Goal: Information Seeking & Learning: Learn about a topic

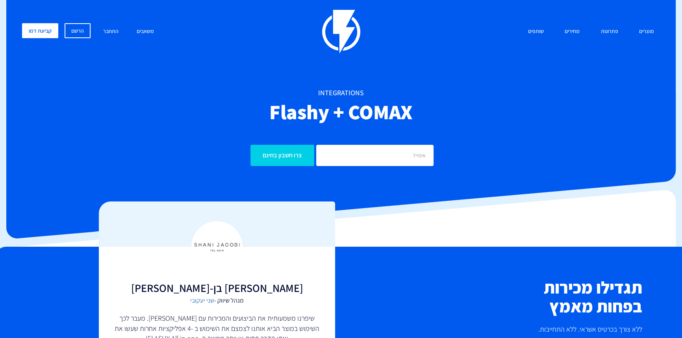
click at [357, 96] on h1 "integrations" at bounding box center [341, 93] width 638 height 8
click at [342, 103] on h2 "Flashy + COMAX" at bounding box center [341, 112] width 638 height 22
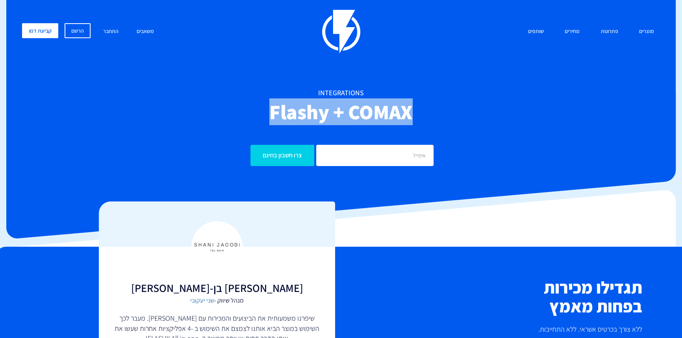
click at [342, 103] on h2 "Flashy + COMAX" at bounding box center [341, 112] width 638 height 22
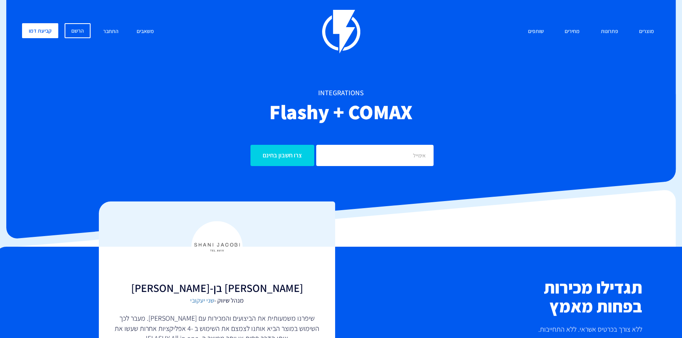
click at [321, 92] on h1 "integrations" at bounding box center [341, 93] width 638 height 8
click at [345, 111] on h2 "Flashy + COMAX" at bounding box center [341, 112] width 638 height 22
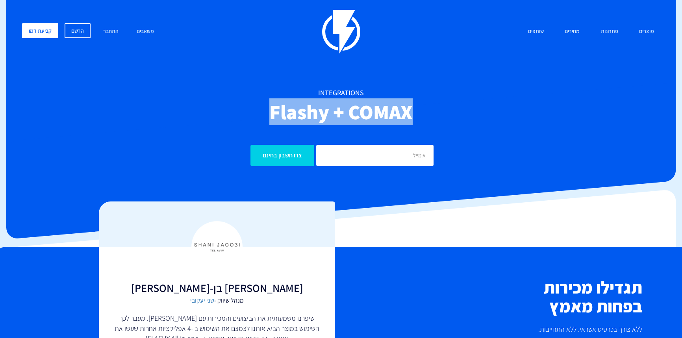
click at [345, 111] on h2 "Flashy + COMAX" at bounding box center [341, 112] width 638 height 22
click at [342, 105] on h2 "Flashy + COMAX" at bounding box center [341, 112] width 638 height 22
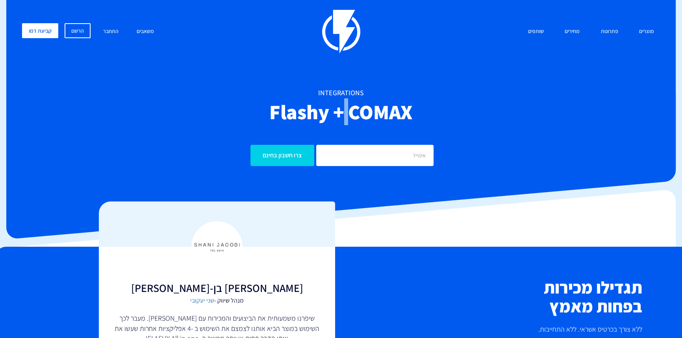
click at [342, 105] on h2 "Flashy + COMAX" at bounding box center [341, 112] width 638 height 22
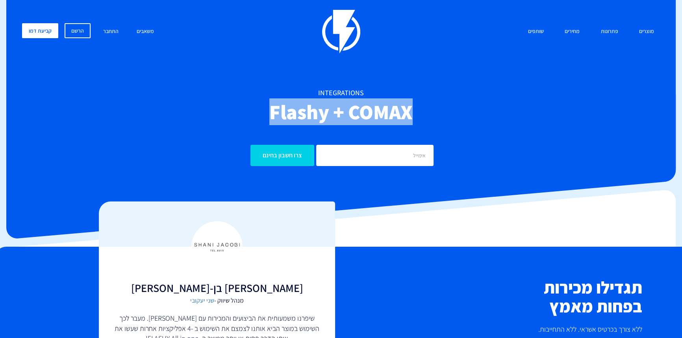
click at [342, 105] on h2 "Flashy + COMAX" at bounding box center [341, 112] width 638 height 22
click at [285, 105] on h2 "Flashy + COMAX" at bounding box center [341, 112] width 638 height 22
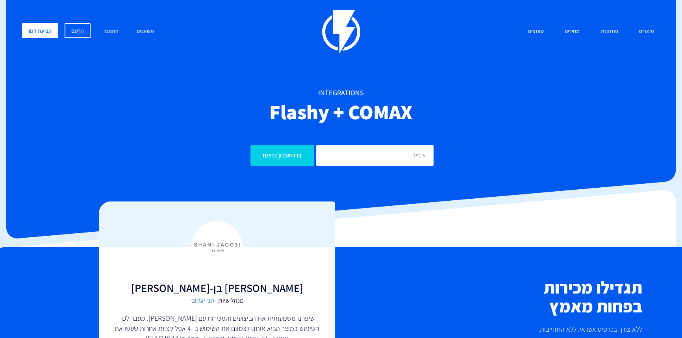
click at [393, 101] on h2 "Flashy + COMAX" at bounding box center [341, 112] width 638 height 22
click at [387, 102] on h2 "Flashy + COMAX" at bounding box center [341, 112] width 638 height 22
click at [386, 102] on h2 "Flashy + COMAX" at bounding box center [341, 112] width 638 height 22
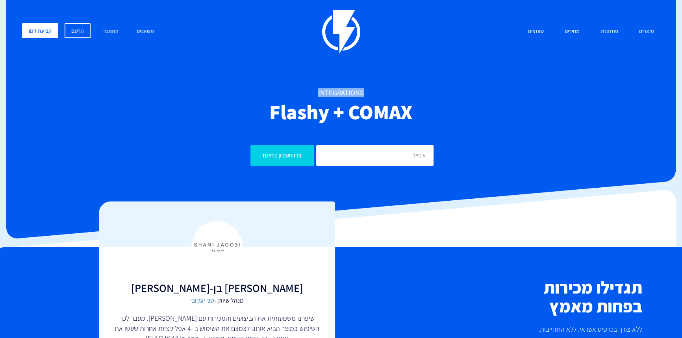
drag, startPoint x: 307, startPoint y: 90, endPoint x: 365, endPoint y: 83, distance: 58.2
click at [365, 83] on div "מוצרים שיווק אוטומטי הפכו את השיווק לאוטומטי דיוור אלקטרוני שלחו את המסר הנכון …" at bounding box center [340, 69] width 649 height 119
click at [356, 96] on h1 "integrations" at bounding box center [341, 93] width 638 height 8
click at [363, 96] on h1 "integrations" at bounding box center [341, 93] width 638 height 8
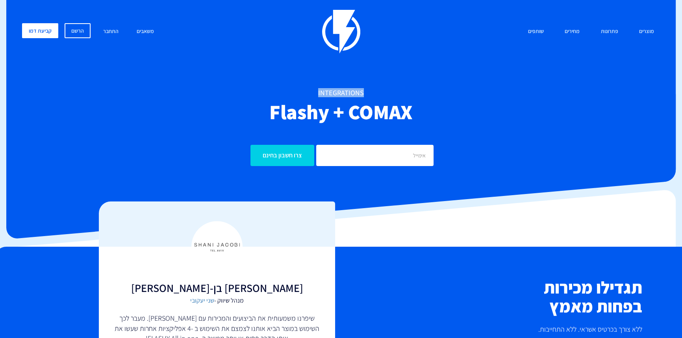
click at [363, 96] on h1 "integrations" at bounding box center [341, 93] width 638 height 8
click at [397, 117] on h2 "Flashy + COMAX" at bounding box center [341, 112] width 638 height 22
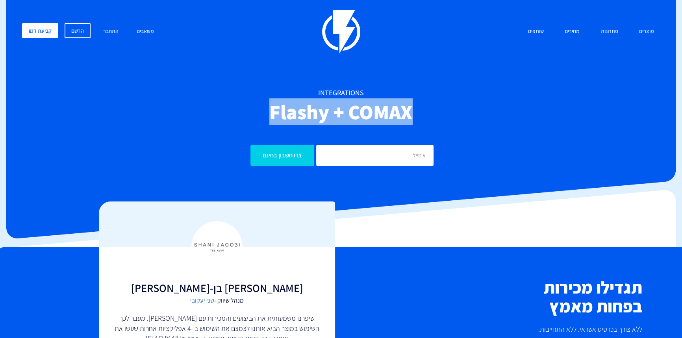
click at [397, 117] on h2 "Flashy + COMAX" at bounding box center [341, 112] width 638 height 22
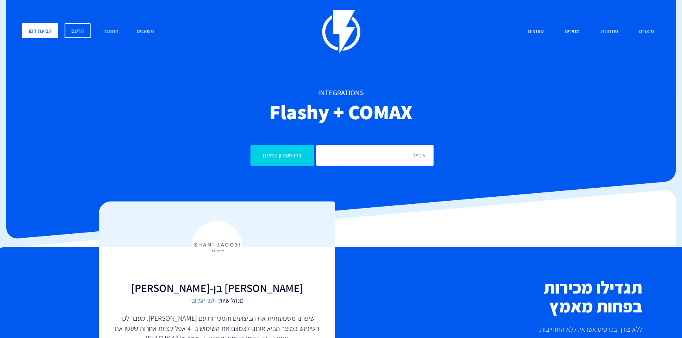
click at [300, 101] on h2 "Flashy + COMAX" at bounding box center [341, 112] width 638 height 22
click at [421, 119] on h2 "Flashy + COMAX" at bounding box center [341, 112] width 638 height 22
click at [424, 240] on div "רוצים לשמוע עוד על פלאשי? הצוות שלנו יכול להדגים לכם את המערכת בהתאם לעסק ולמטר…" at bounding box center [340, 266] width 189 height 68
click at [429, 240] on line at bounding box center [428, 240] width 6 height 6
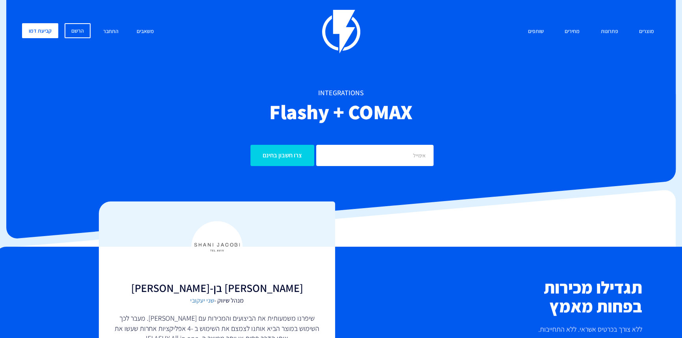
click at [364, 118] on h2 "Flashy + COMAX" at bounding box center [341, 112] width 638 height 22
drag, startPoint x: 364, startPoint y: 118, endPoint x: 405, endPoint y: 123, distance: 40.4
click at [405, 123] on h2 "Flashy + COMAX" at bounding box center [341, 112] width 638 height 22
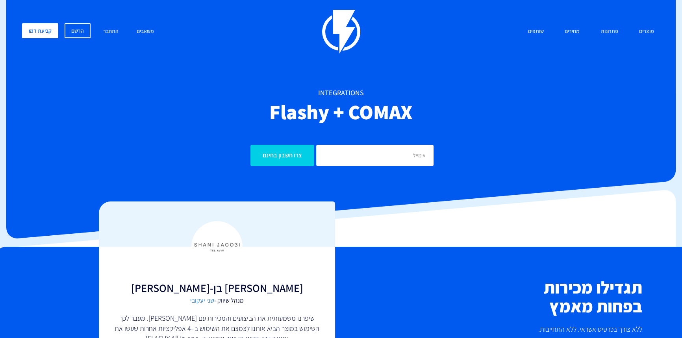
click at [300, 115] on h2 "Flashy + COMAX" at bounding box center [341, 112] width 638 height 22
click at [406, 102] on h2 "Flashy + COMAX" at bounding box center [341, 112] width 638 height 22
click at [385, 109] on h2 "Flashy + COMAX" at bounding box center [341, 112] width 638 height 22
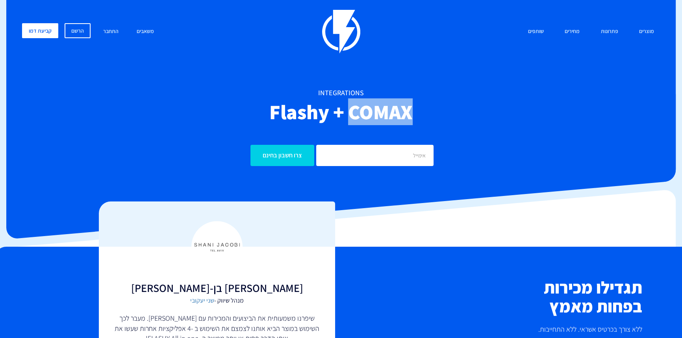
click at [385, 109] on h2 "Flashy + COMAX" at bounding box center [341, 112] width 638 height 22
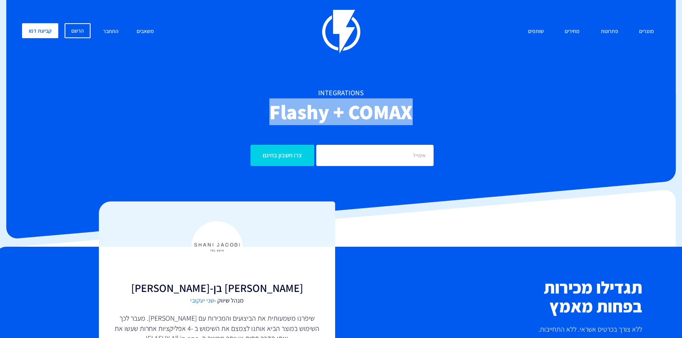
click at [385, 109] on h2 "Flashy + COMAX" at bounding box center [341, 112] width 638 height 22
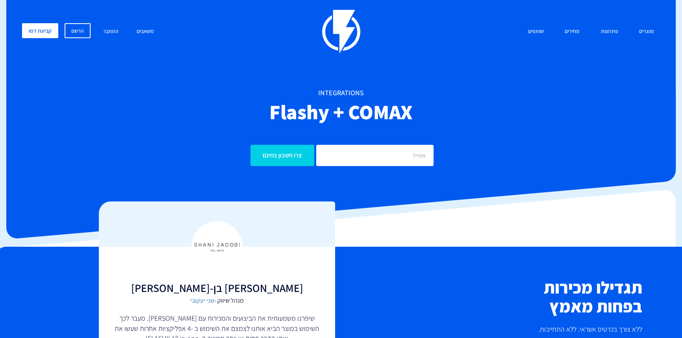
click at [295, 111] on h2 "Flashy + COMAX" at bounding box center [341, 112] width 638 height 22
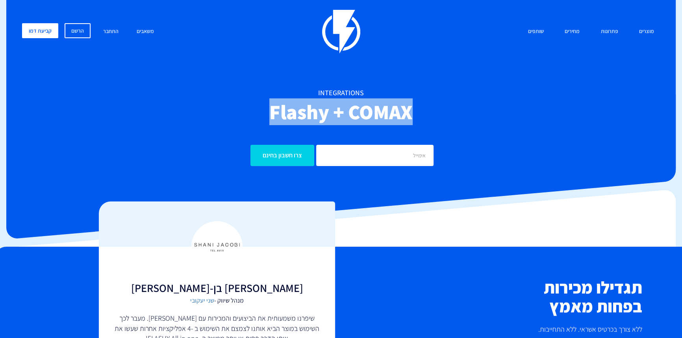
click at [295, 111] on h2 "Flashy + COMAX" at bounding box center [341, 112] width 638 height 22
